Goal: Feedback & Contribution: Leave review/rating

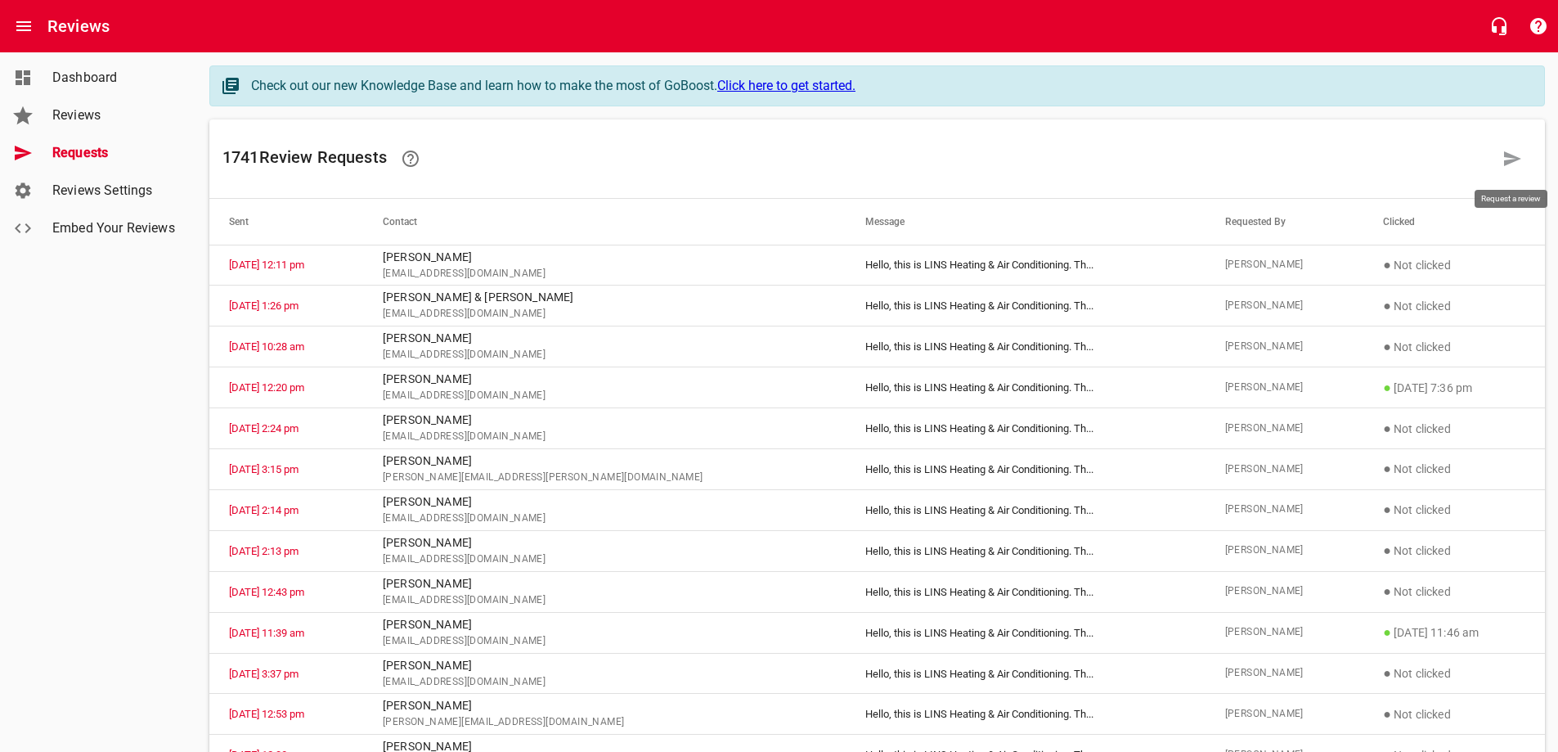
click at [1510, 159] on icon at bounding box center [1512, 159] width 20 height 20
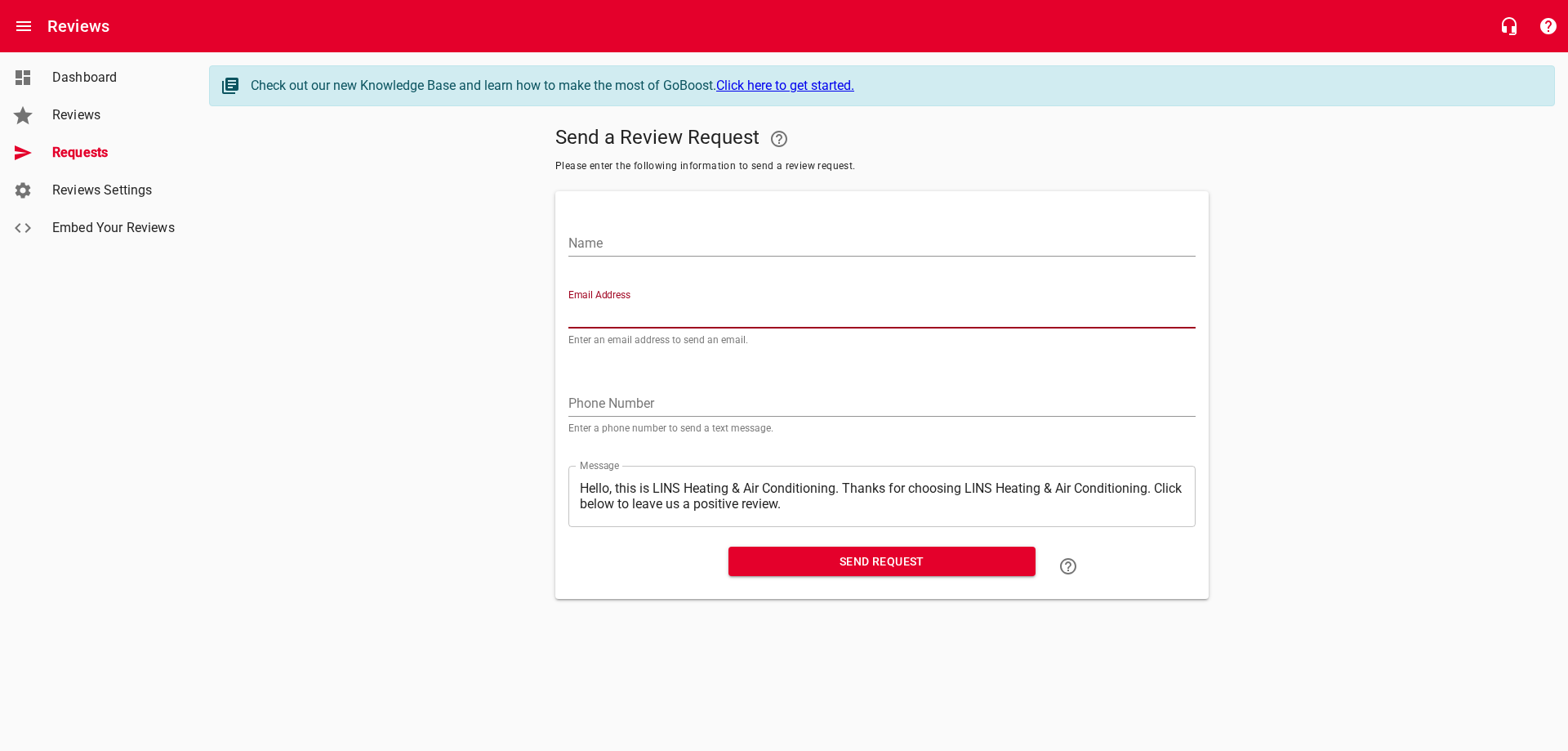
click at [607, 310] on input "Email Address" at bounding box center [882, 316] width 627 height 26
paste input "[EMAIL_ADDRESS][DOMAIN_NAME]"
type input "[EMAIL_ADDRESS][DOMAIN_NAME]"
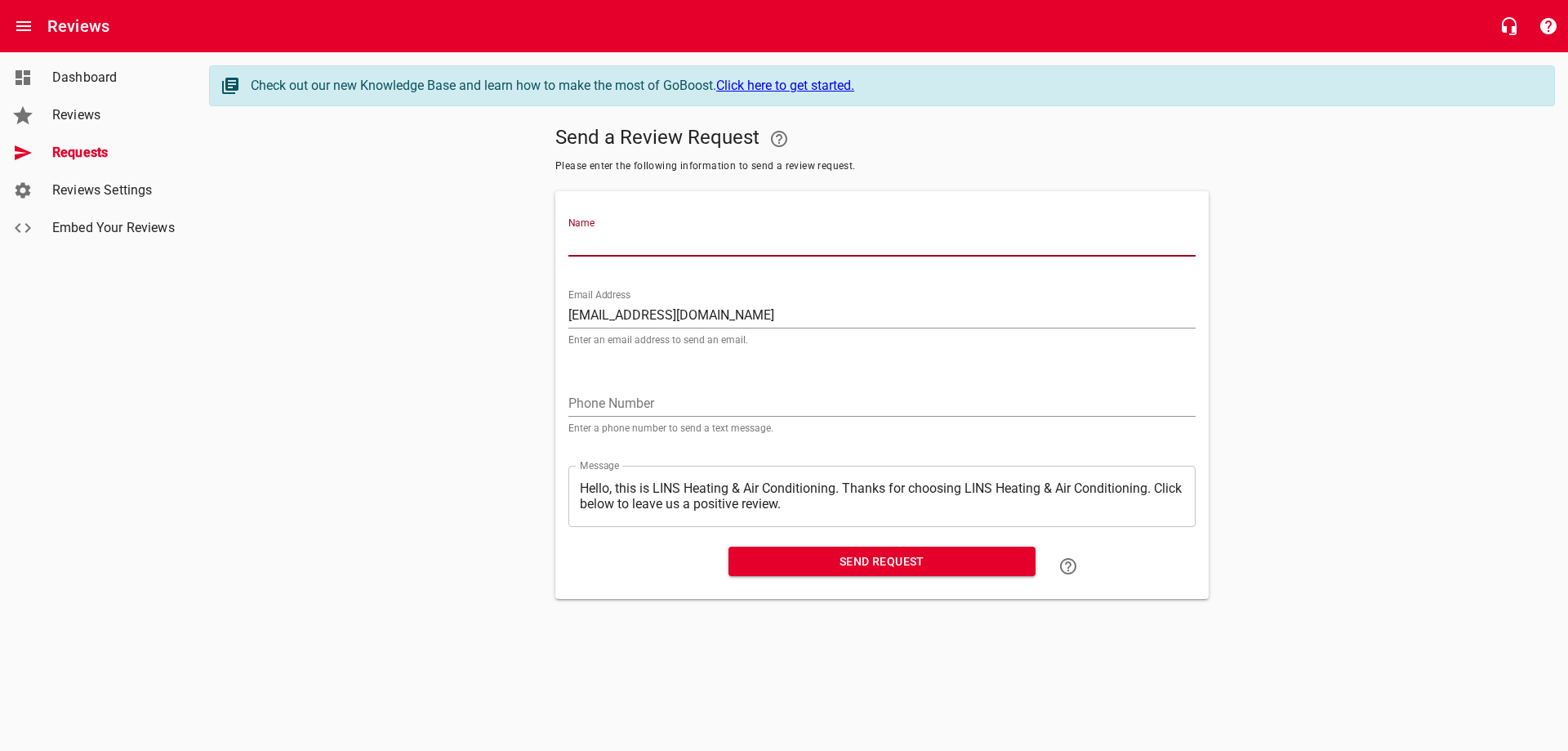
click at [684, 249] on input "Name" at bounding box center [882, 244] width 627 height 26
type input "[PERSON_NAME]"
click at [877, 559] on span "Send Request" at bounding box center [882, 561] width 281 height 20
